Goal: Task Accomplishment & Management: Manage account settings

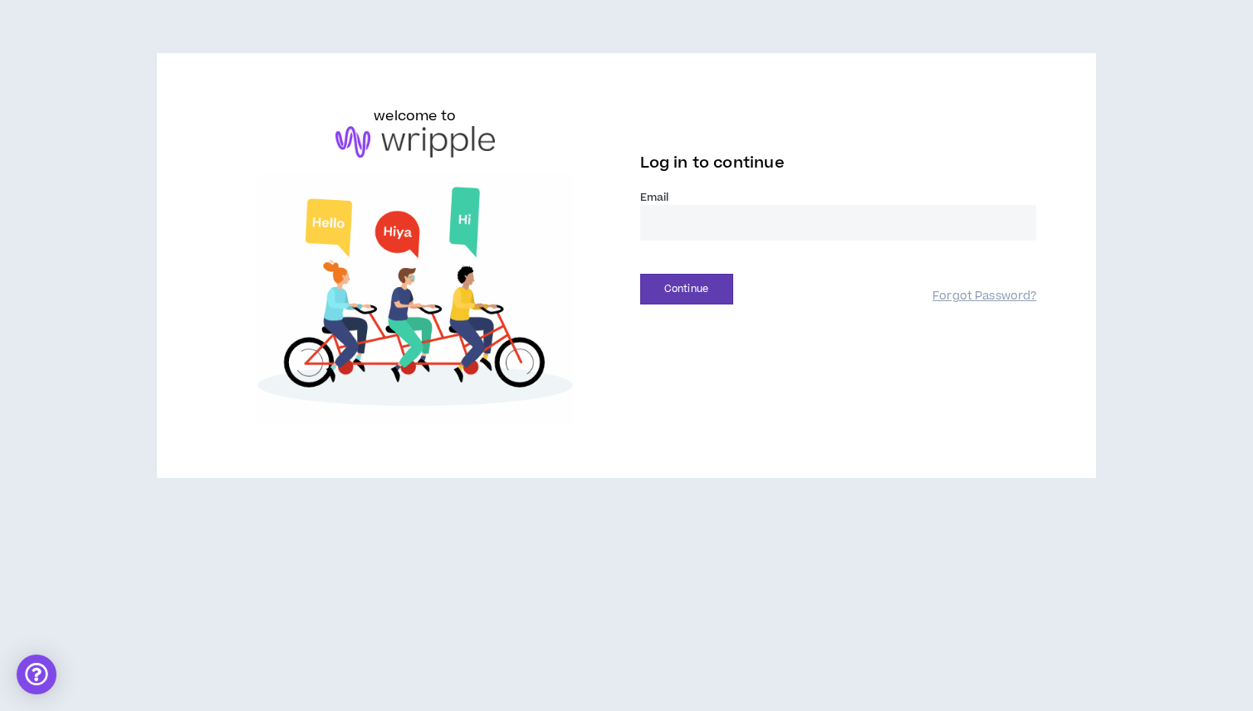
click at [702, 236] on input "email" at bounding box center [838, 223] width 397 height 36
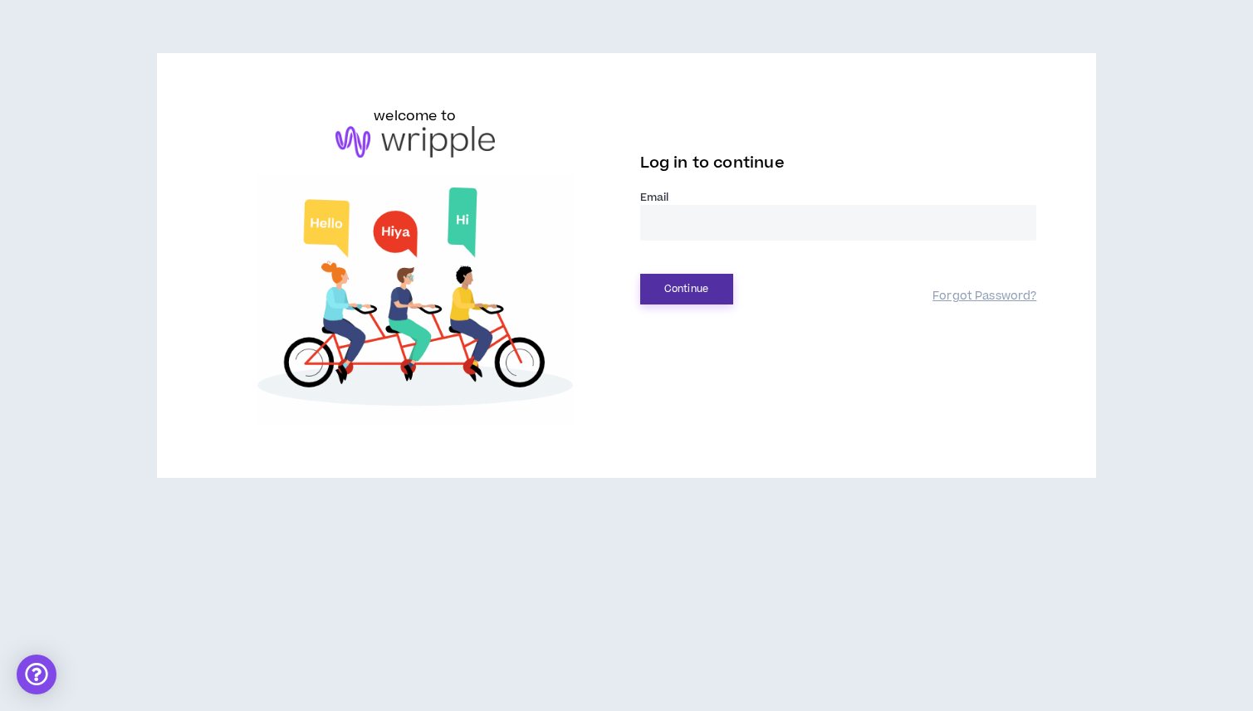
type input "**********"
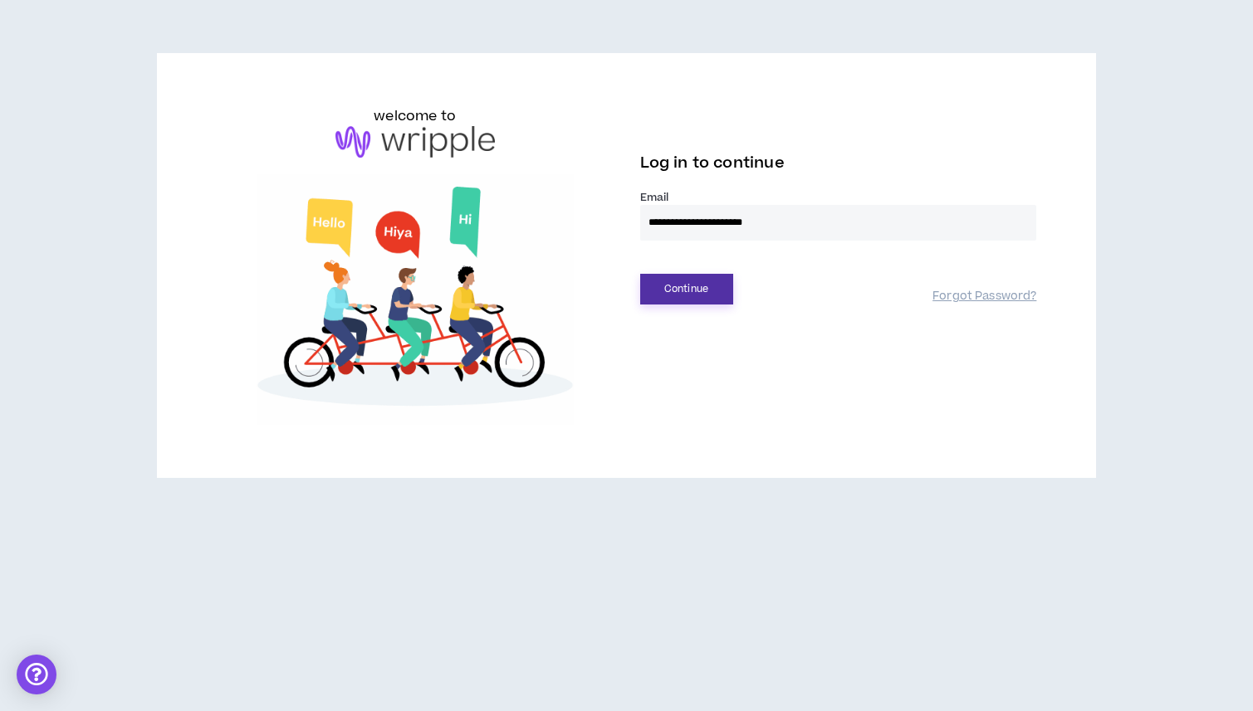
click at [703, 292] on button "Continue" at bounding box center [686, 289] width 93 height 31
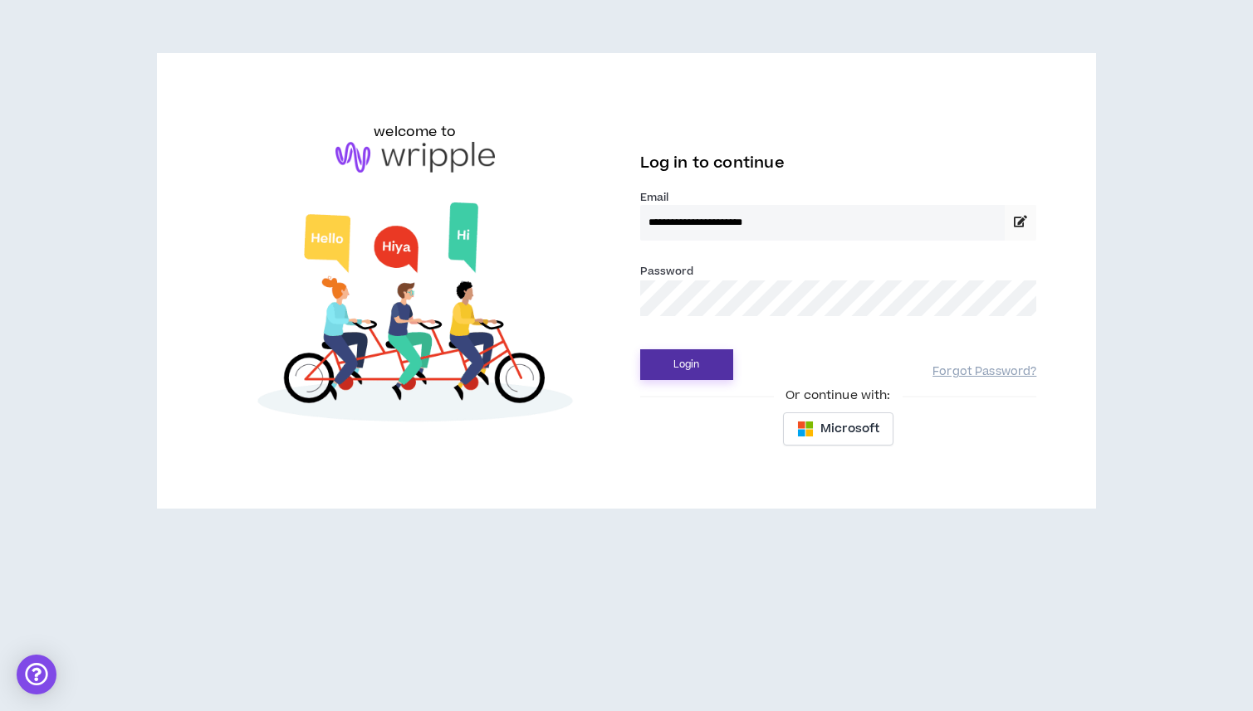
click at [647, 367] on button "Login" at bounding box center [686, 365] width 93 height 31
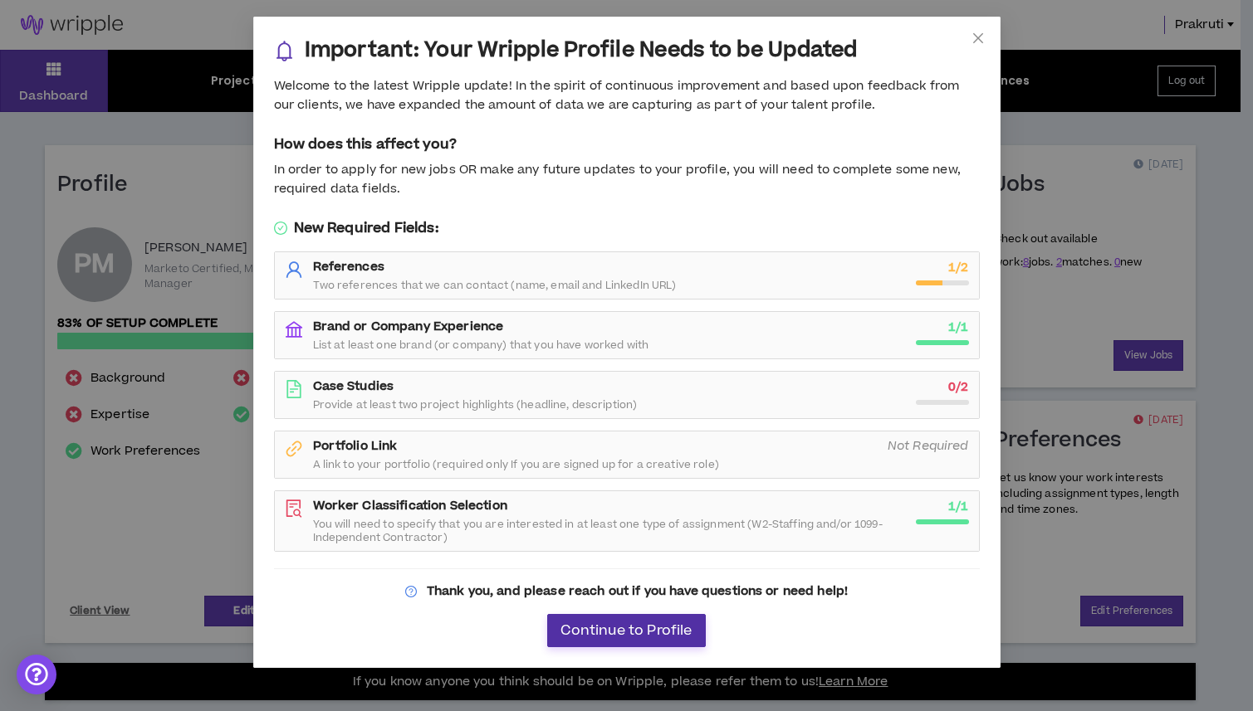
click at [608, 626] on span "Continue to Profile" at bounding box center [625, 631] width 131 height 16
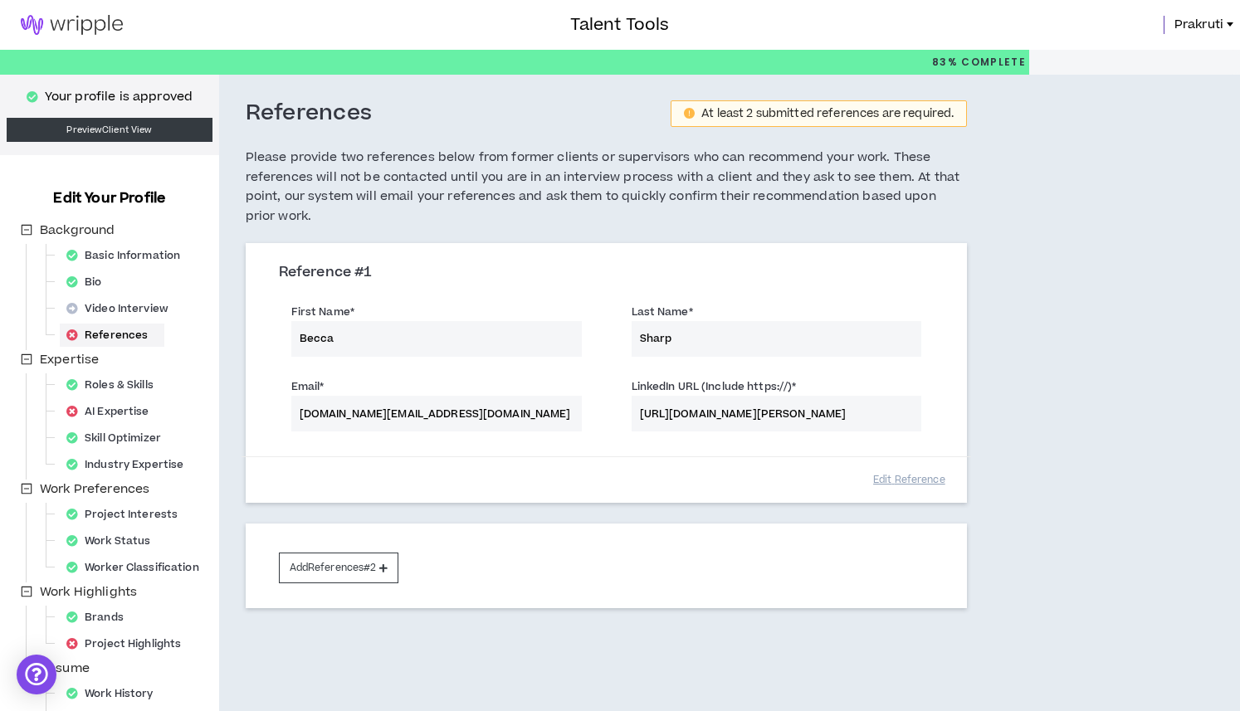
click at [107, 29] on img at bounding box center [72, 25] width 144 height 20
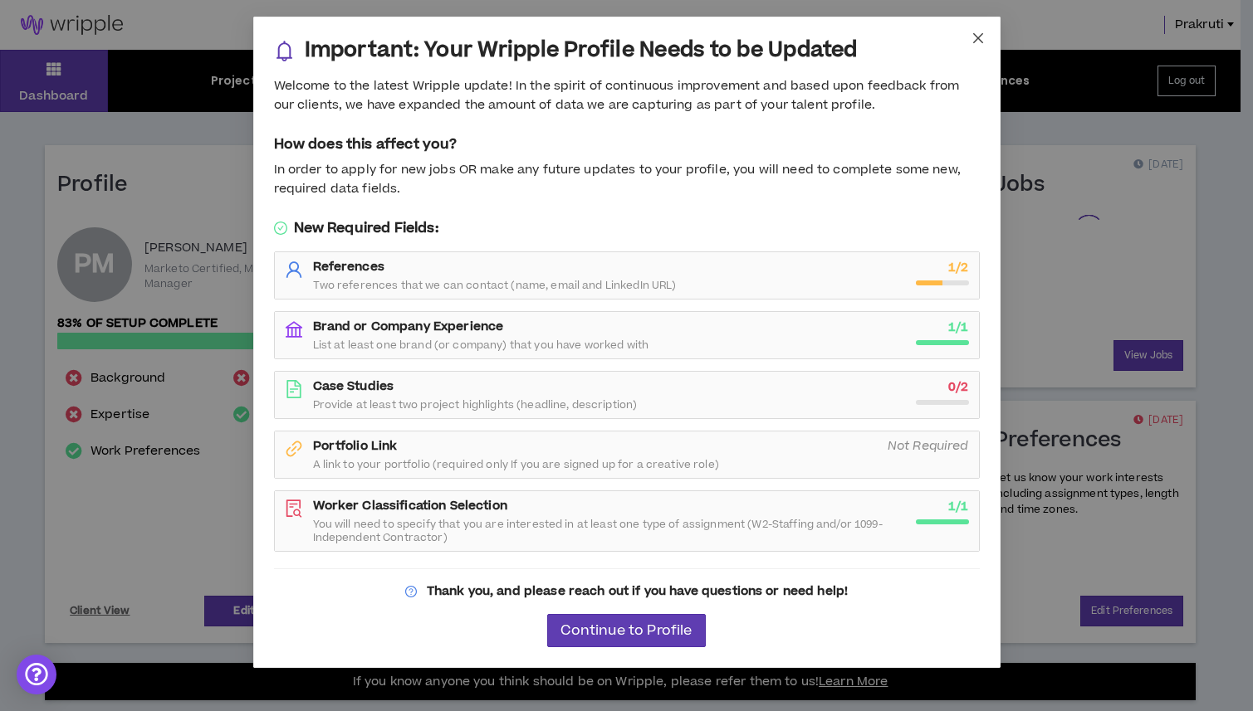
click at [989, 42] on span "Close" at bounding box center [978, 39] width 45 height 45
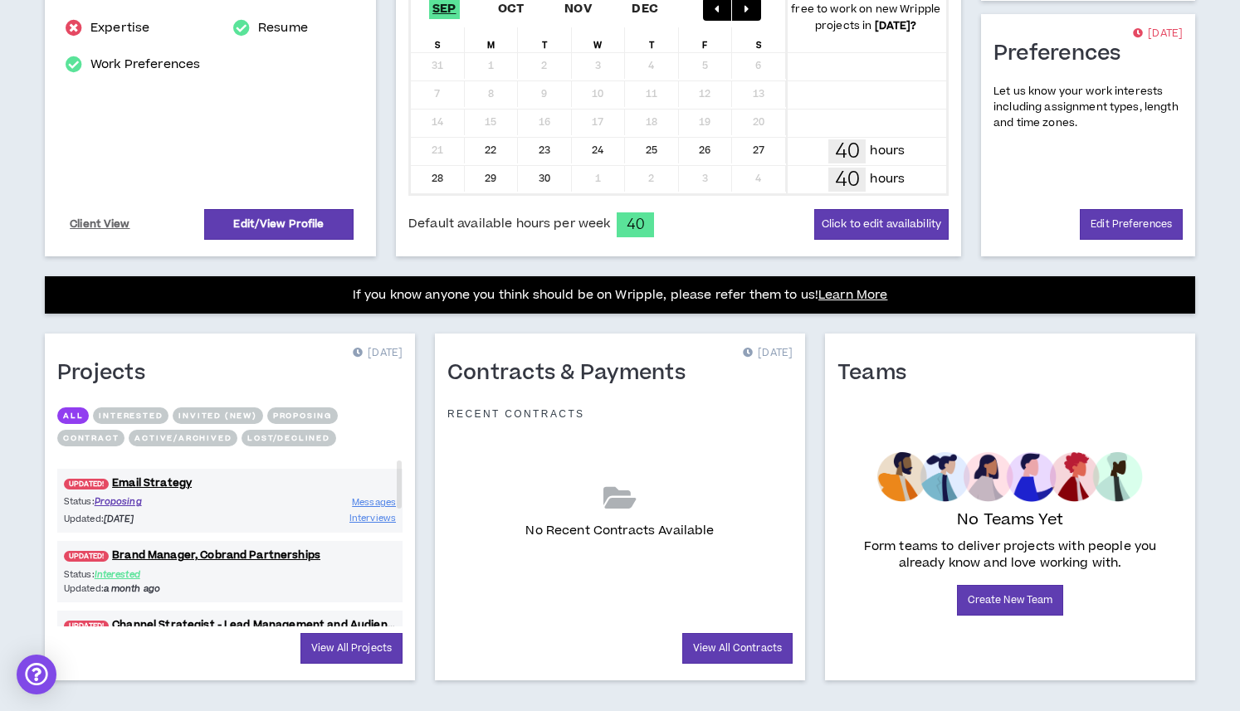
scroll to position [409, 0]
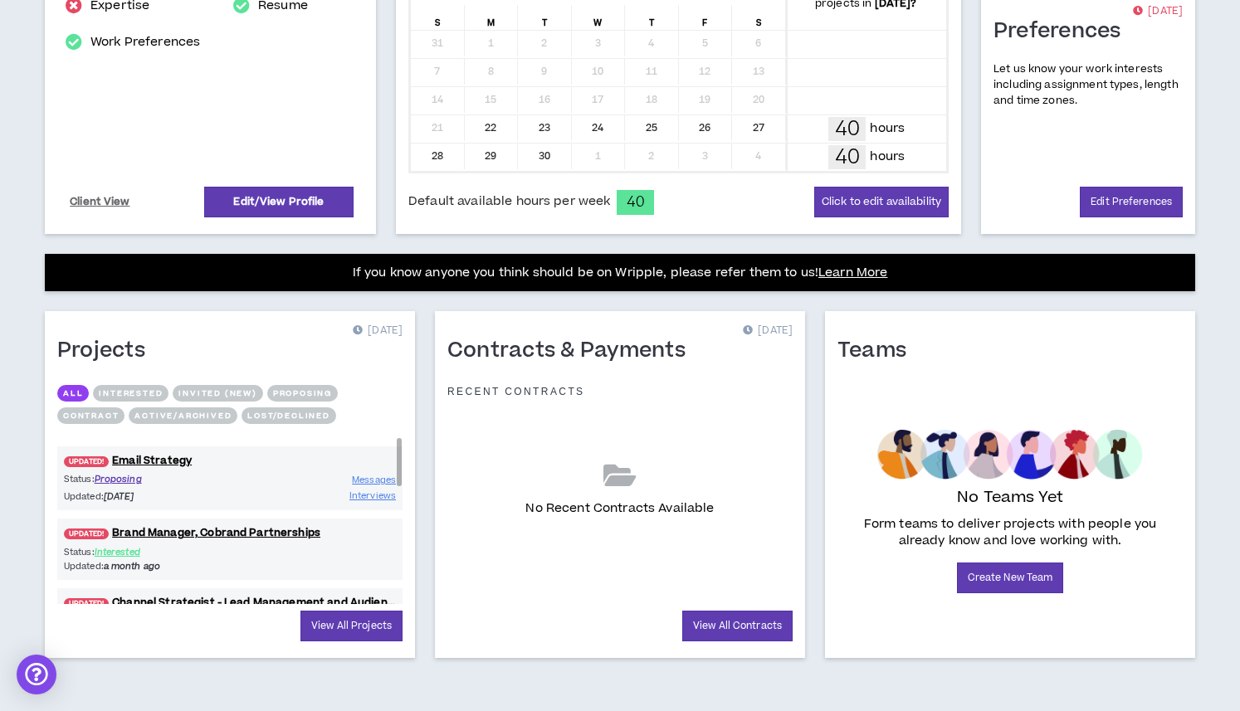
click at [242, 480] on div "Status: Proposing Updated: [DATE] Messages Interviews" at bounding box center [229, 488] width 345 height 32
click at [363, 484] on span "Messages" at bounding box center [374, 480] width 44 height 12
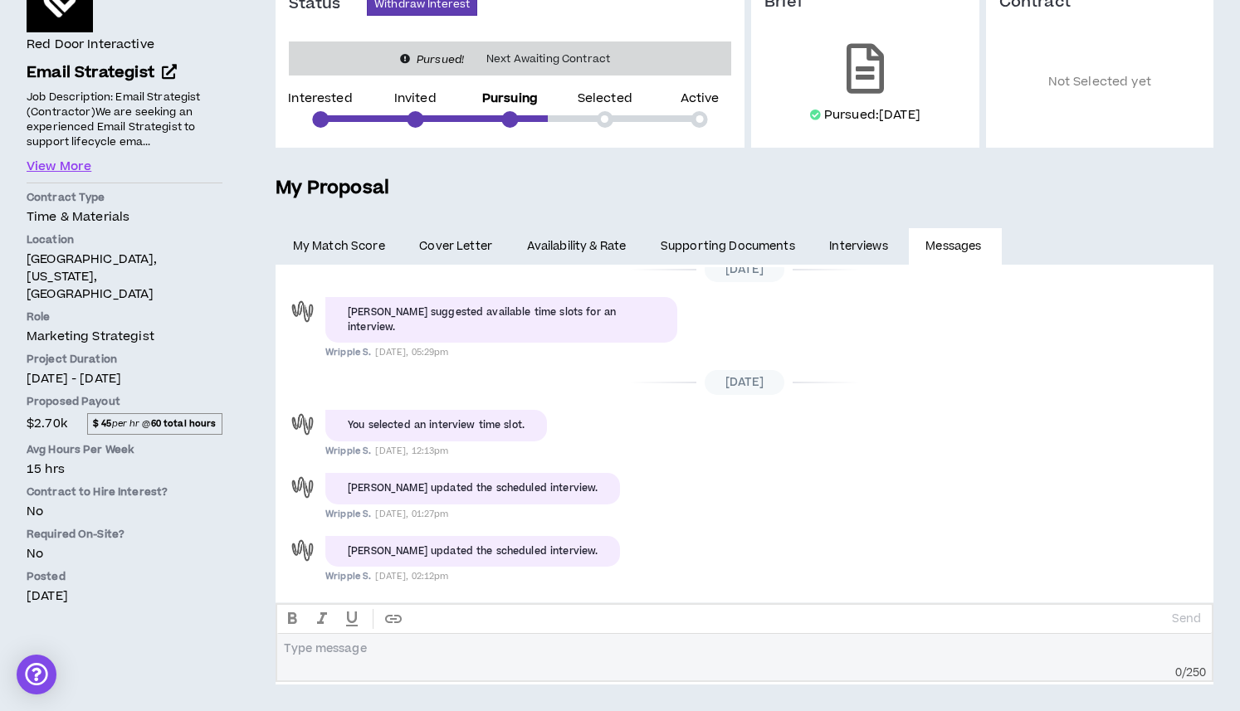
scroll to position [373, 0]
click at [834, 255] on link "Interviews" at bounding box center [861, 246] width 96 height 37
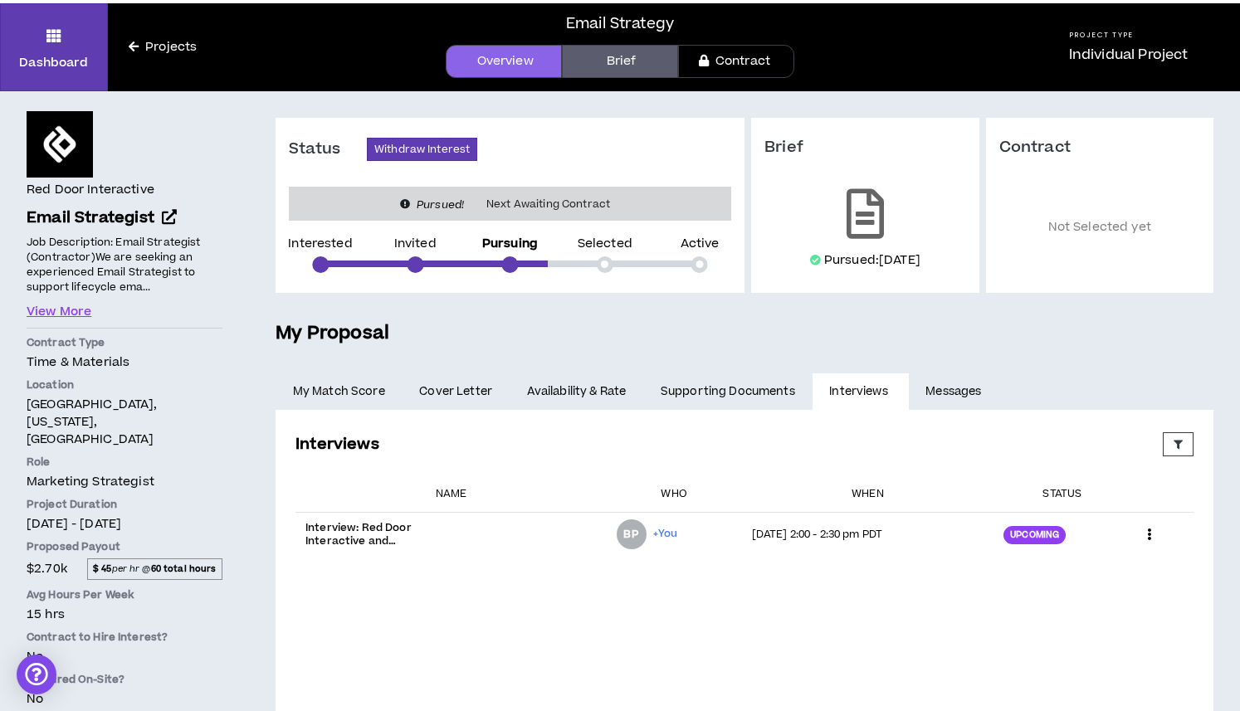
scroll to position [144, 0]
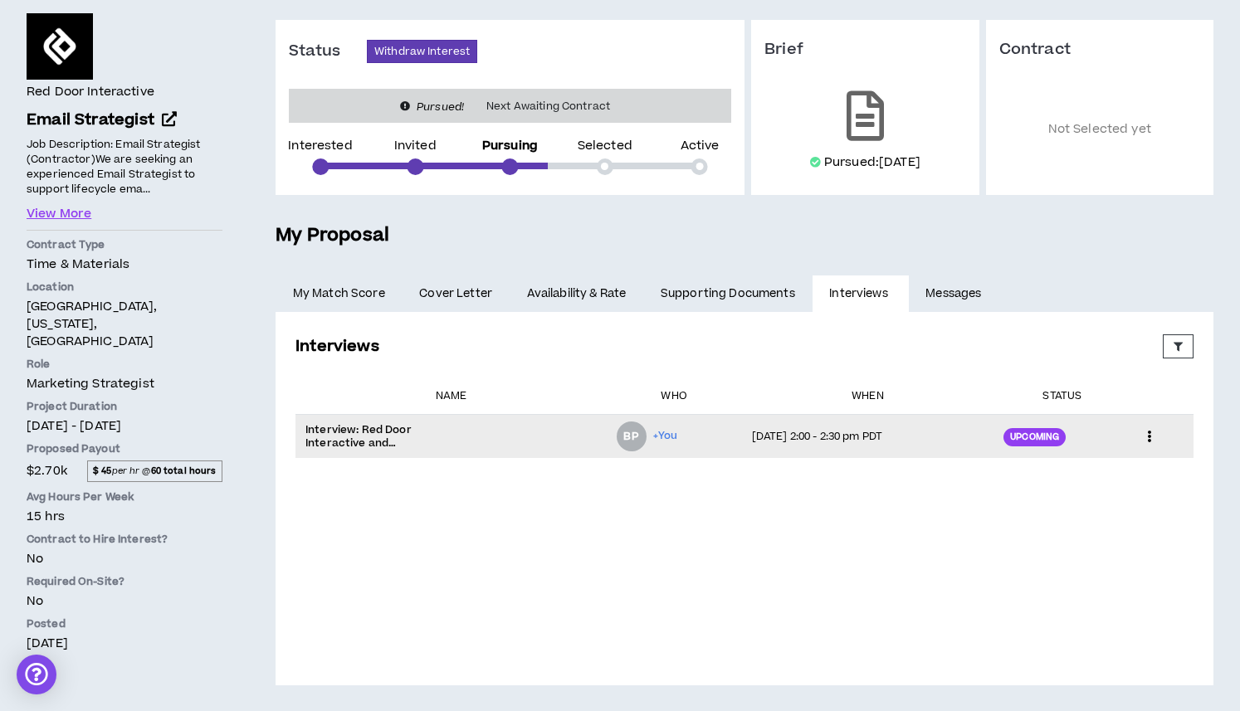
click at [846, 421] on td "[DATE] 2:00 - 2:30 pm PDT" at bounding box center [868, 437] width 252 height 44
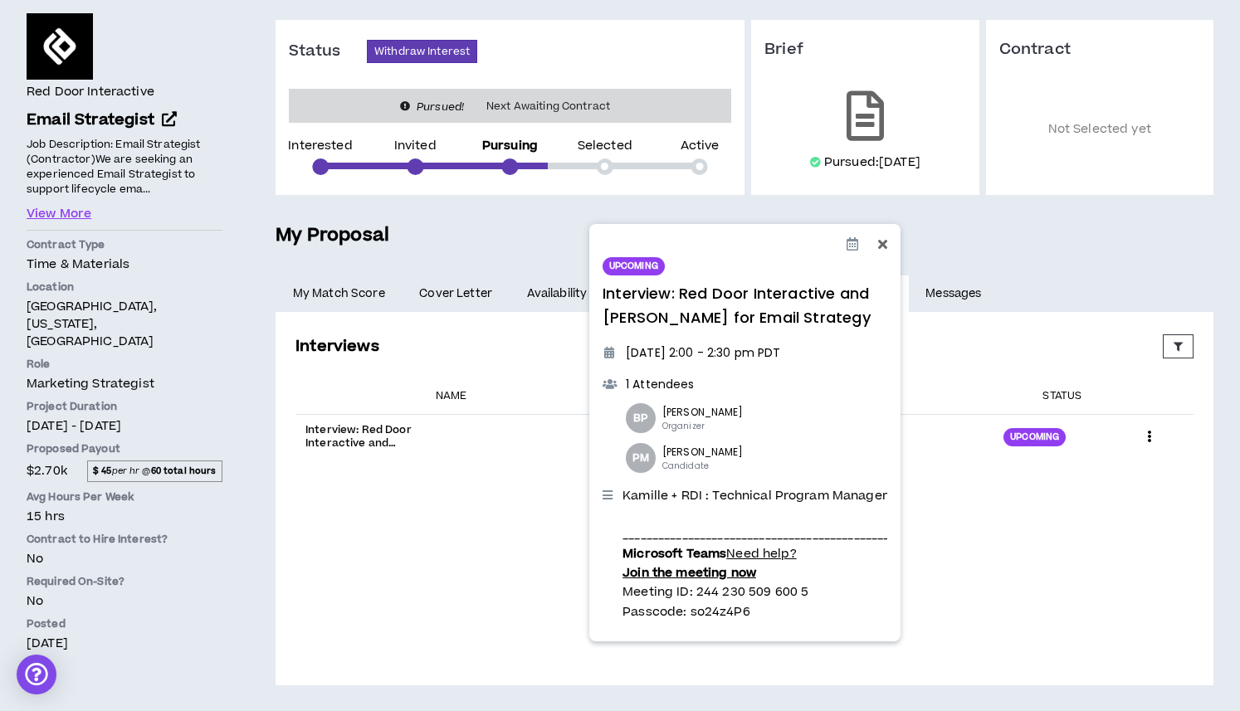
click at [883, 237] on icon at bounding box center [882, 243] width 9 height 13
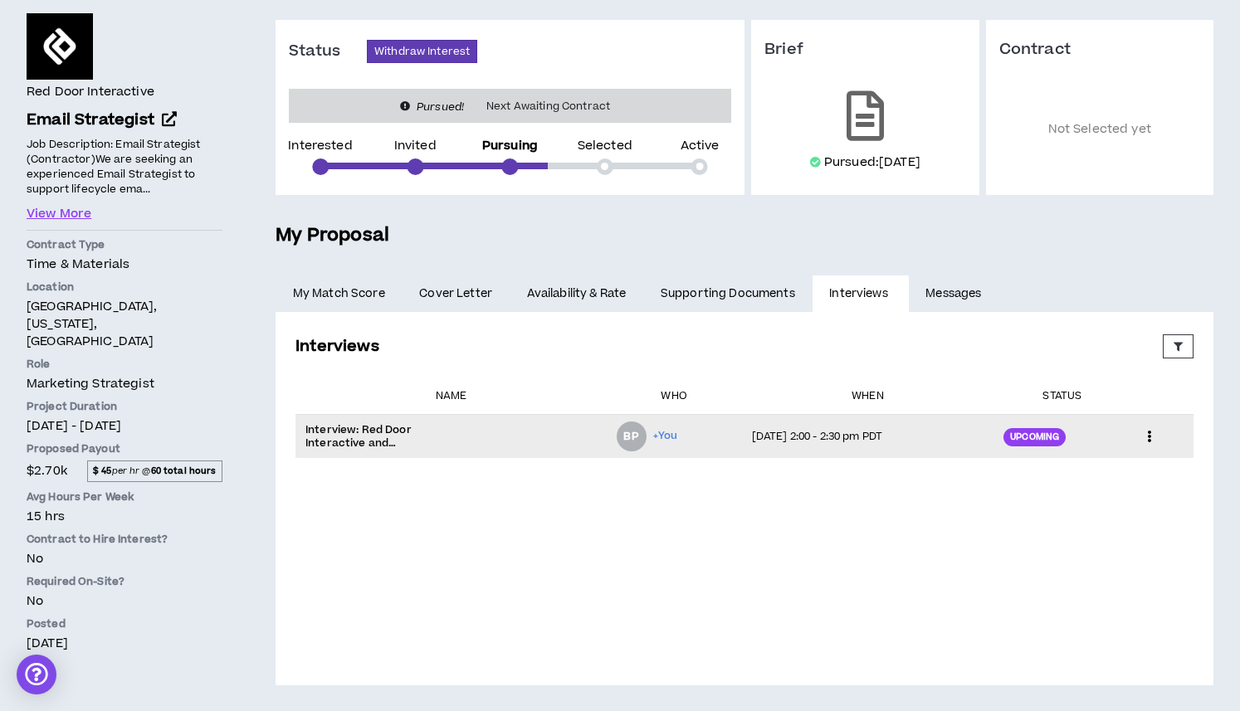
click at [389, 430] on p "Interview: Red Door Interactive and [PERSON_NAME] for Email Strategy" at bounding box center [389, 436] width 166 height 27
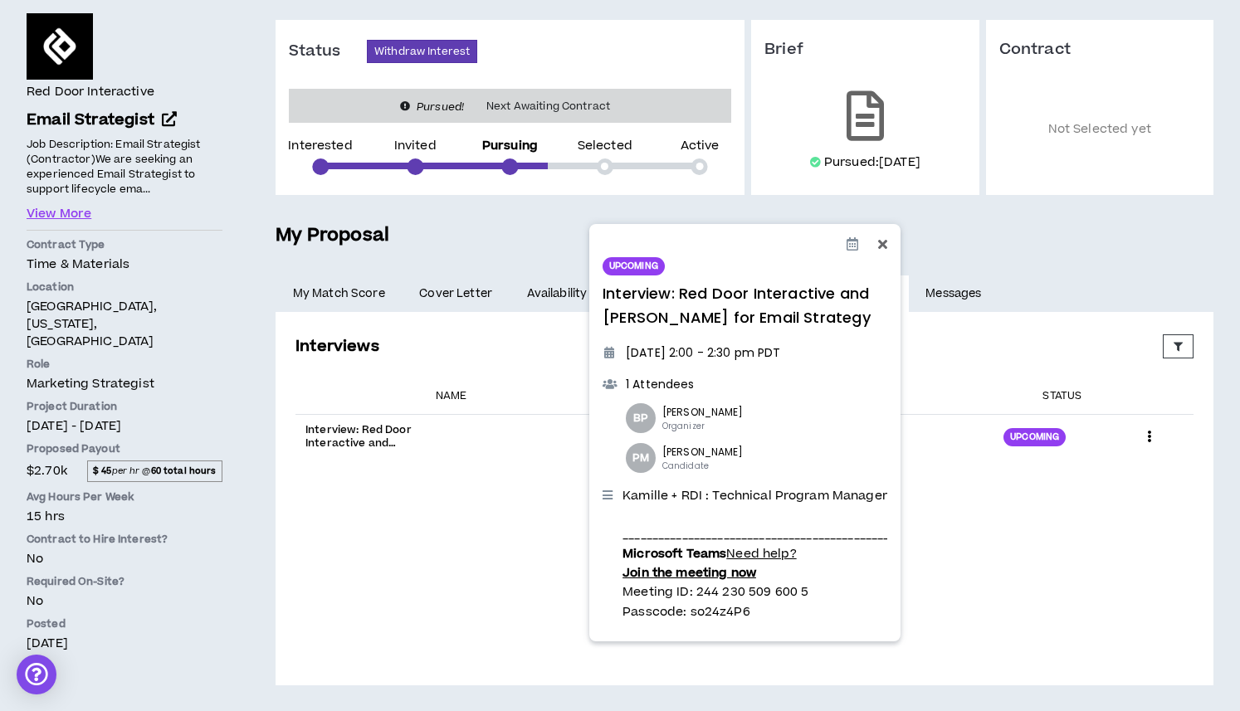
click at [883, 242] on icon at bounding box center [882, 243] width 9 height 13
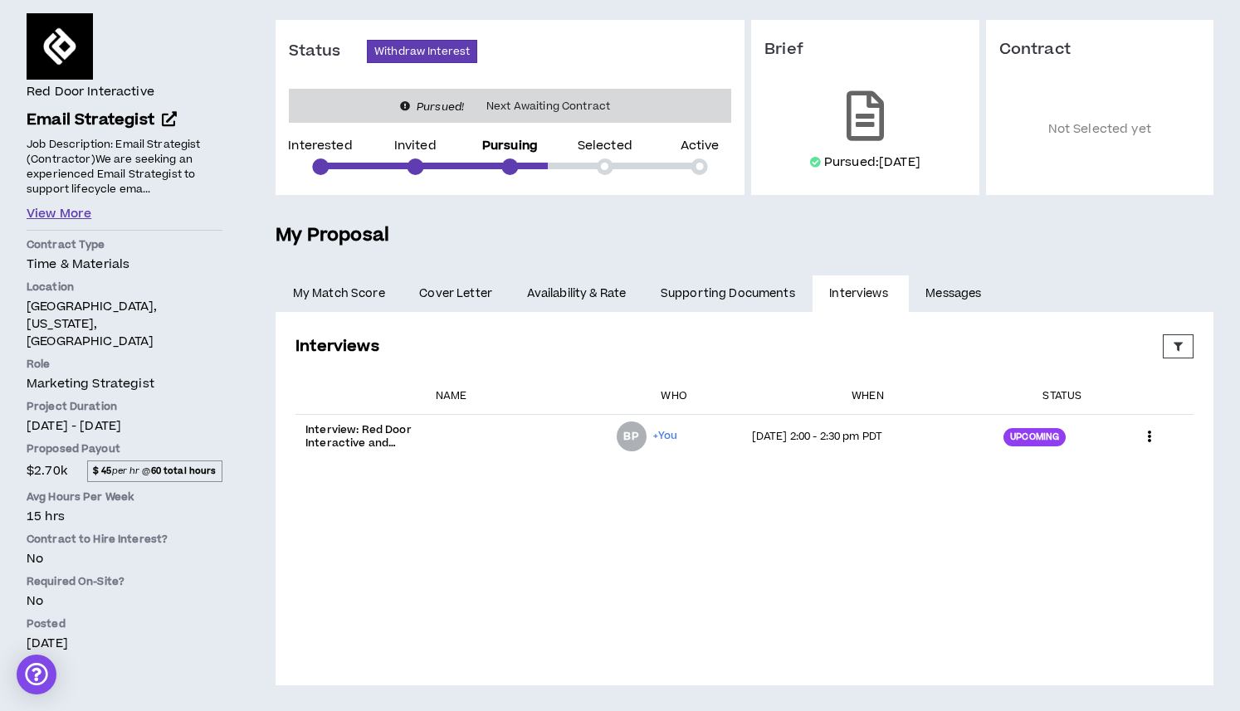
click at [71, 212] on button "View More" at bounding box center [59, 214] width 65 height 18
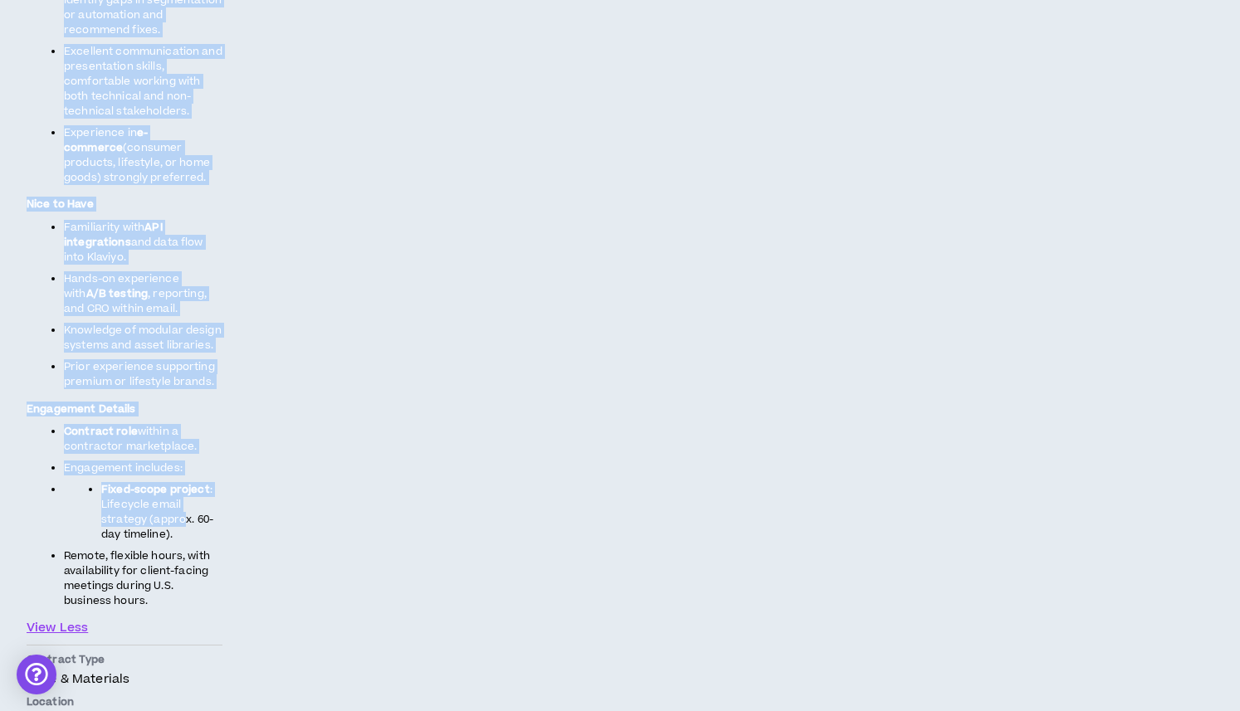
scroll to position [1588, 0]
drag, startPoint x: 28, startPoint y: 184, endPoint x: 174, endPoint y: 565, distance: 407.0
copy span "Lo ips dolorsi am consectetur Adipi Elitseddoe te incidid utlaboree dolor magna…"
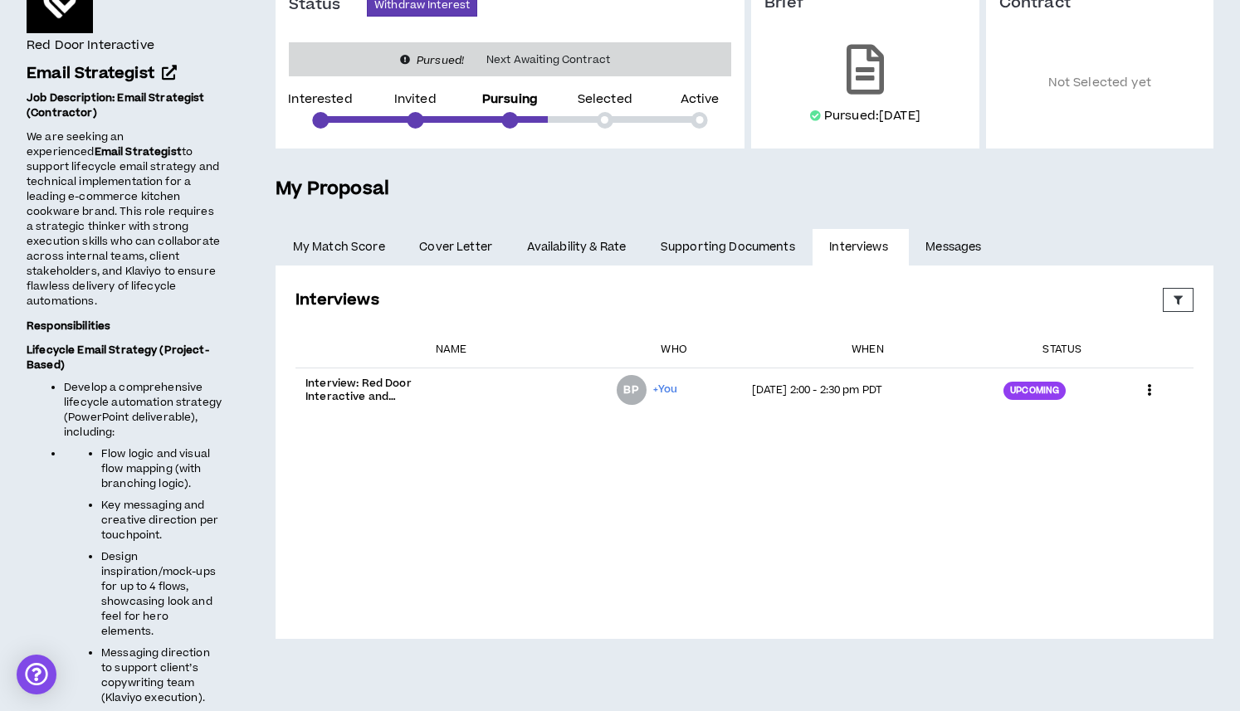
scroll to position [154, 0]
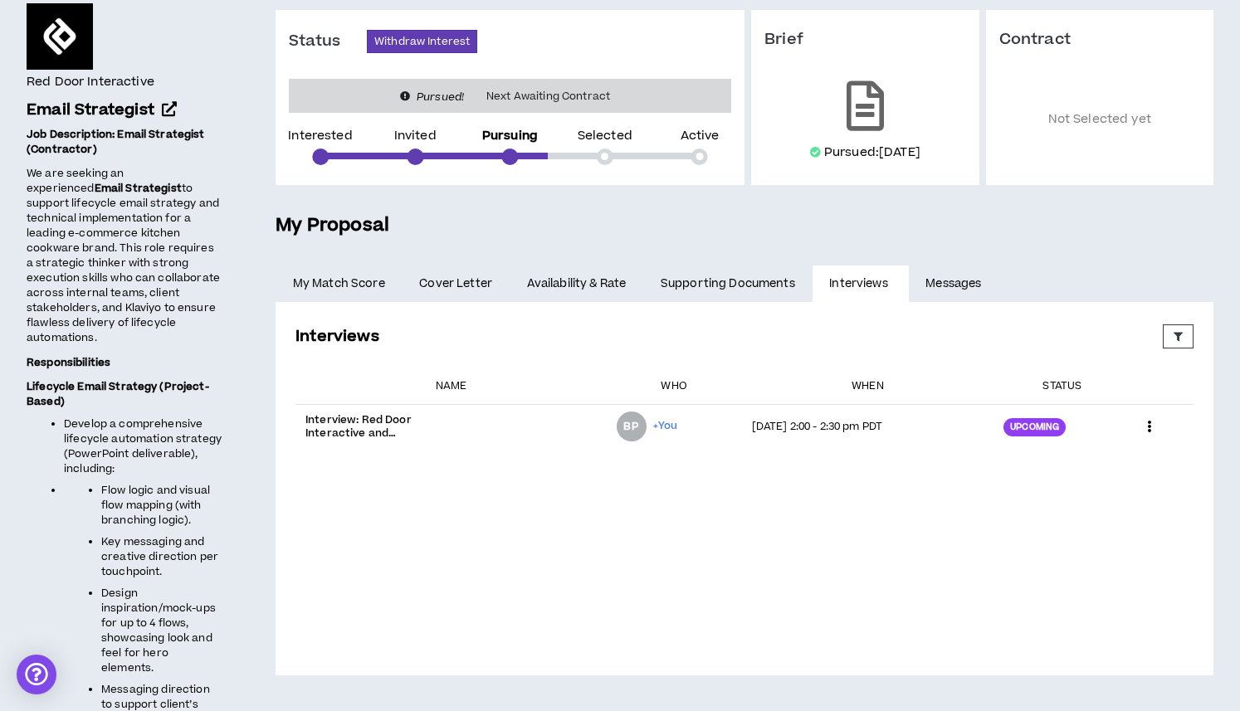
drag, startPoint x: 22, startPoint y: 172, endPoint x: 118, endPoint y: 325, distance: 180.1
copy p "We are seeking an experienced Email Strategist to support lifecycle email strat…"
